Goal: Task Accomplishment & Management: Use online tool/utility

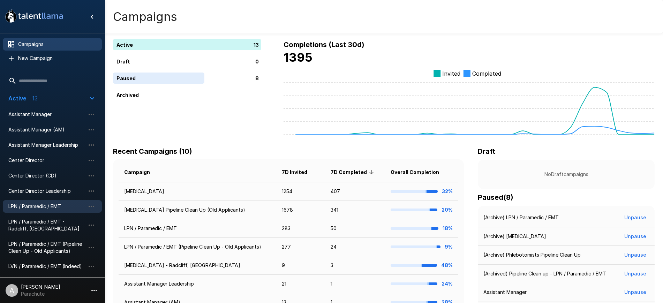
click at [41, 204] on span "LPN / Paramedic / EMT" at bounding box center [46, 206] width 77 height 7
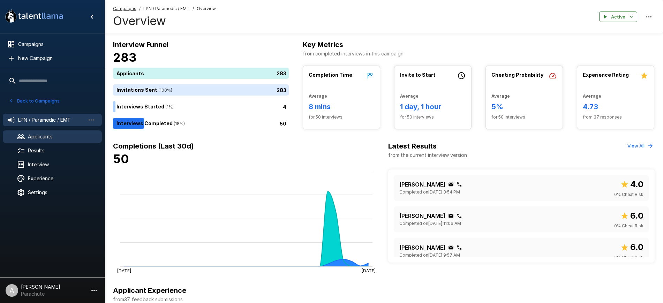
click at [66, 139] on span "Applicants" at bounding box center [62, 136] width 68 height 7
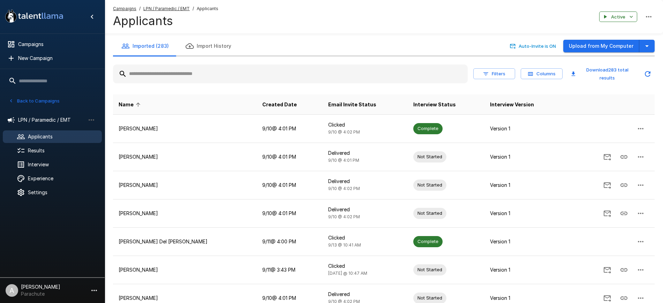
click at [226, 75] on input "text" at bounding box center [290, 74] width 355 height 13
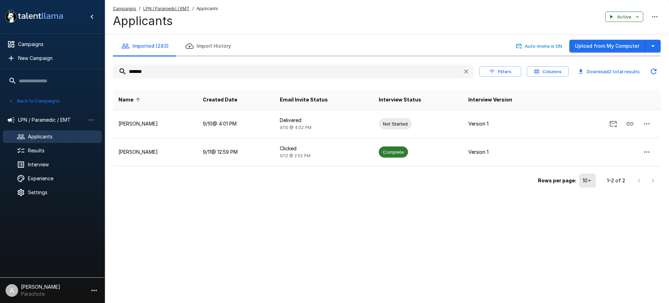
type input "*******"
